Goal: Use online tool/utility: Utilize a website feature to perform a specific function

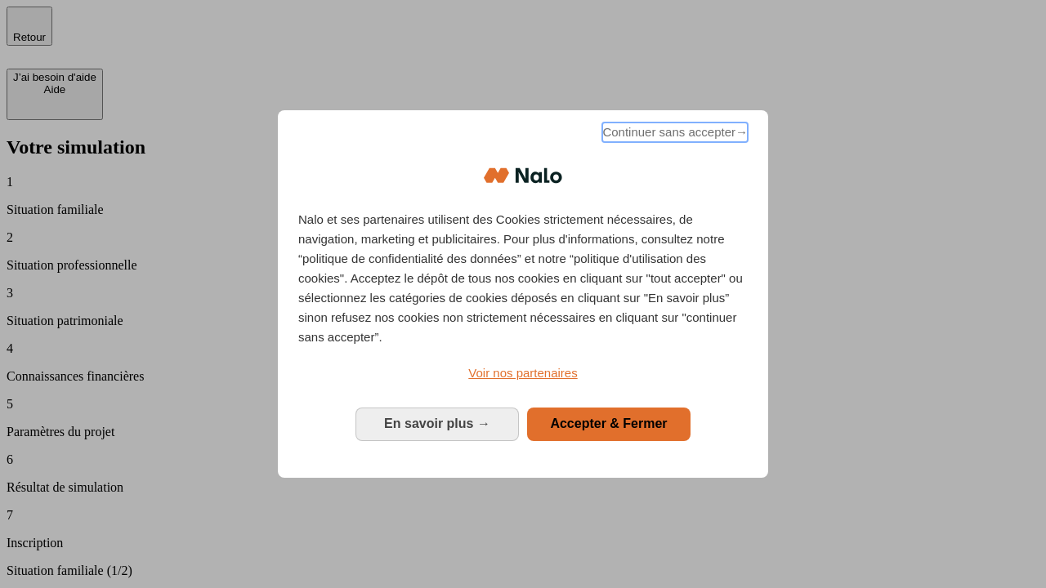
click at [673, 135] on span "Continuer sans accepter →" at bounding box center [674, 133] width 145 height 20
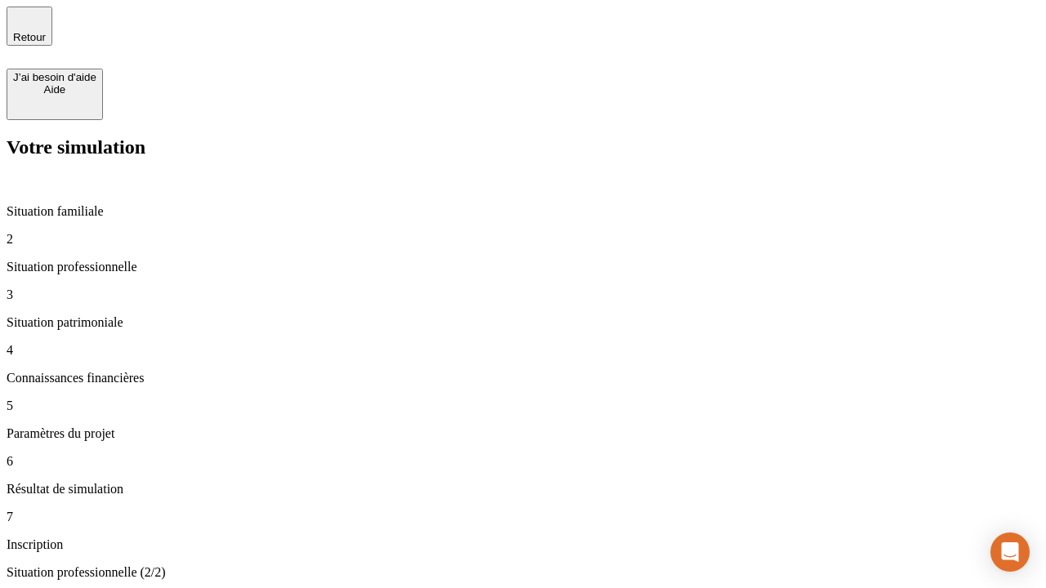
type input "30 000"
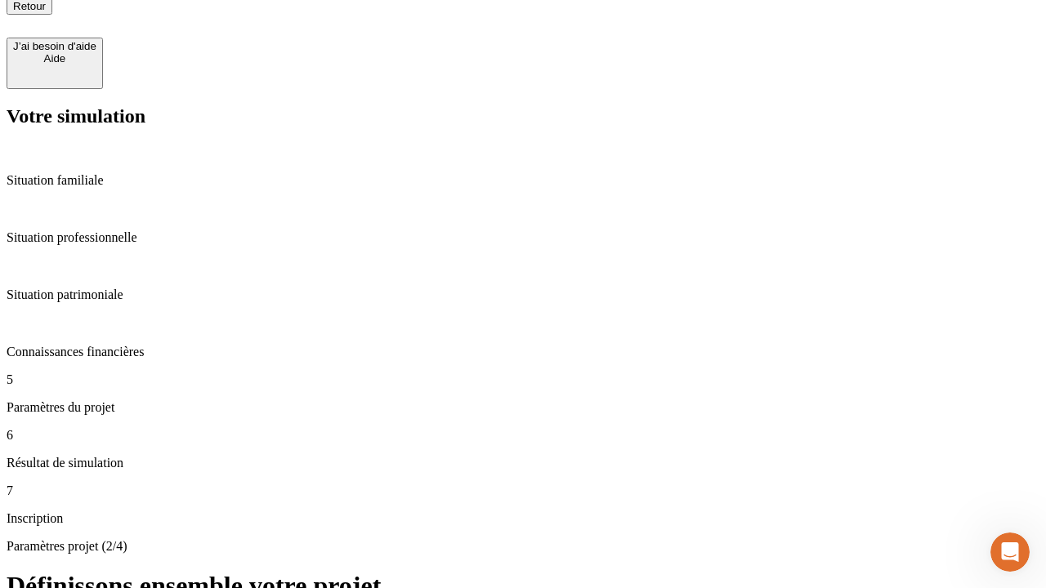
scroll to position [16, 0]
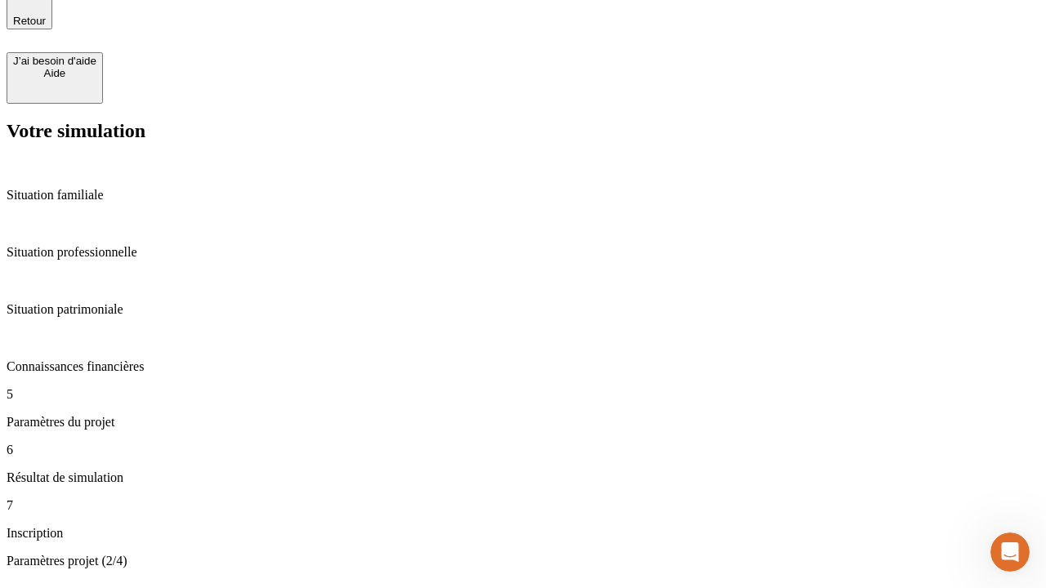
type input "25"
type input "1 000"
type input "640"
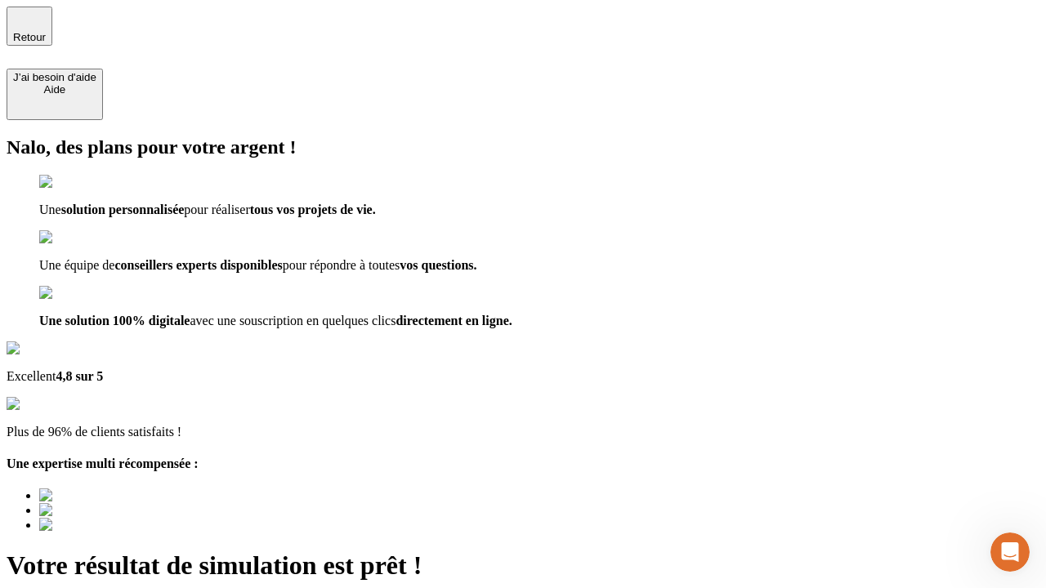
type input "[EMAIL_ADDRESS][PERSON_NAME][DOMAIN_NAME]"
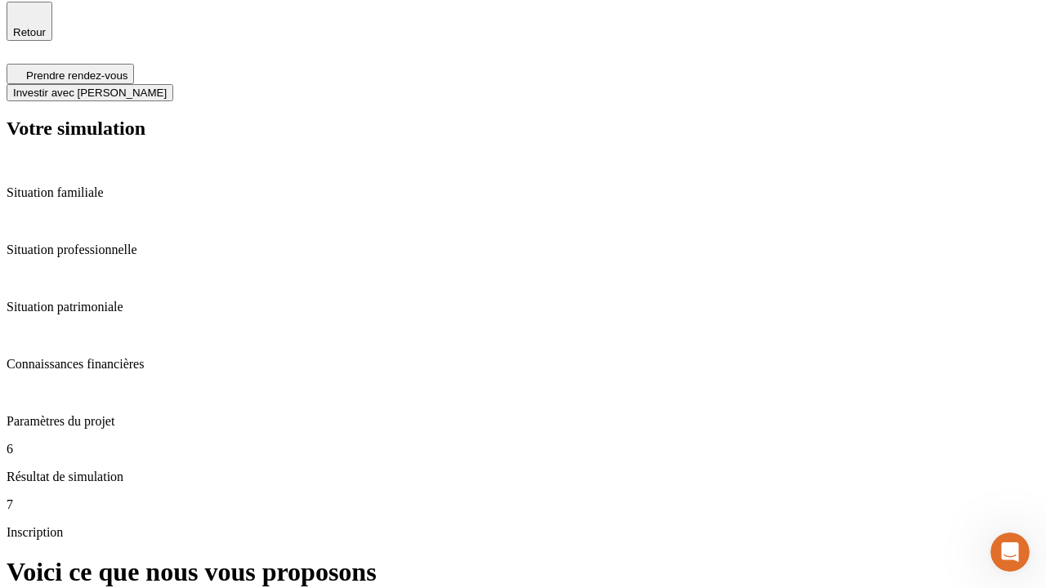
click at [167, 87] on span "Investir avec [PERSON_NAME]" at bounding box center [90, 93] width 154 height 12
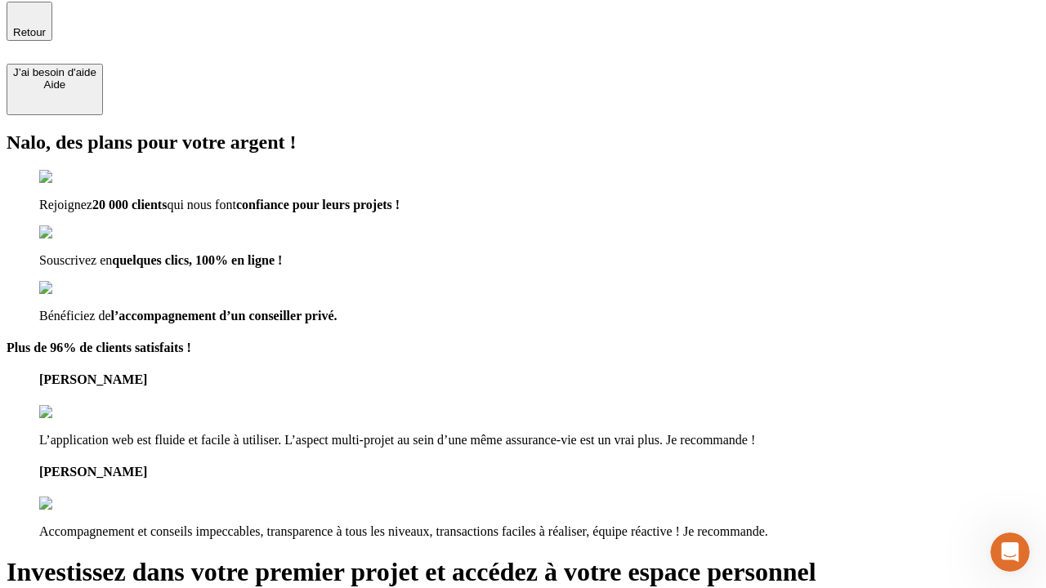
scroll to position [3, 0]
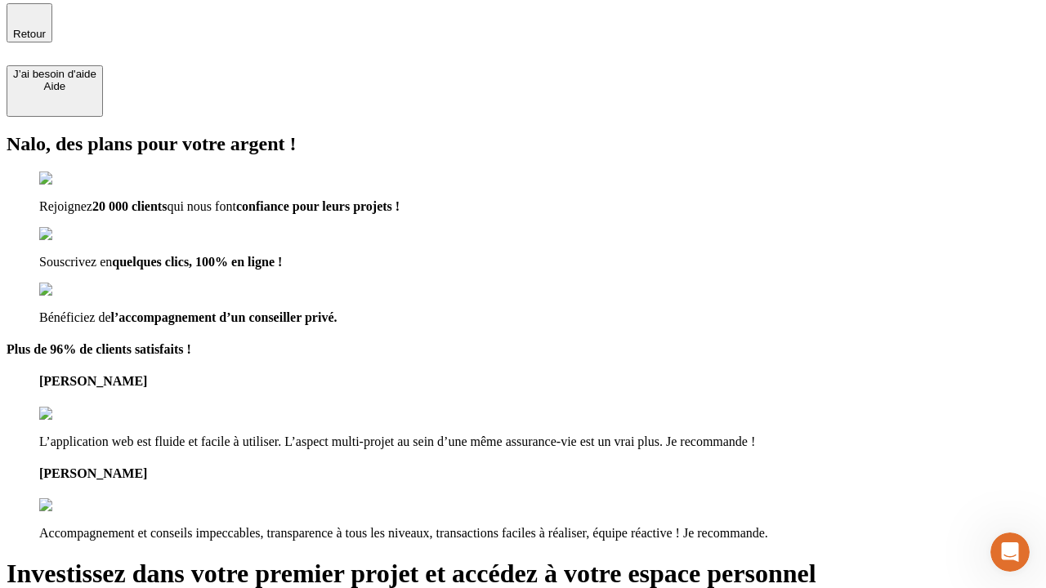
type input "[PERSON_NAME][EMAIL_ADDRESS][DOMAIN_NAME]"
